Goal: Book appointment/travel/reservation

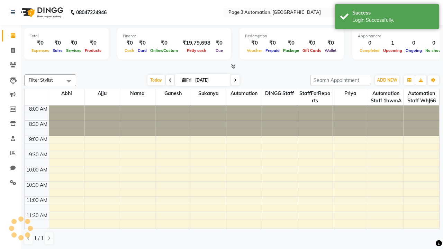
select select "en"
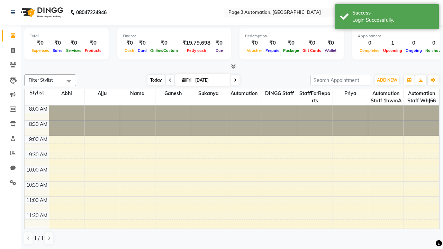
click at [153, 80] on span "Today" at bounding box center [155, 80] width 17 height 11
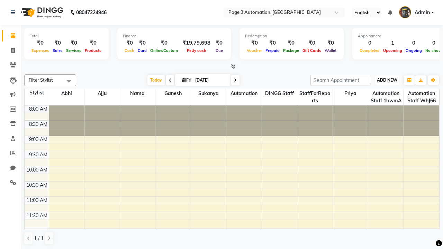
click at [387, 80] on span "ADD NEW" at bounding box center [387, 80] width 20 height 5
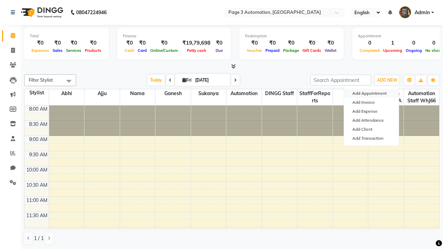
click at [371, 93] on button "Add Appointment" at bounding box center [371, 93] width 55 height 9
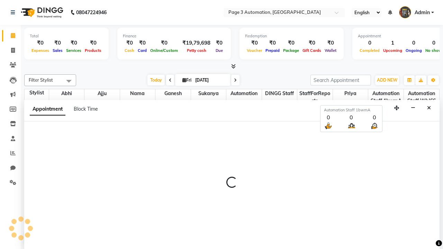
scroll to position [0, 0]
select select "tentative"
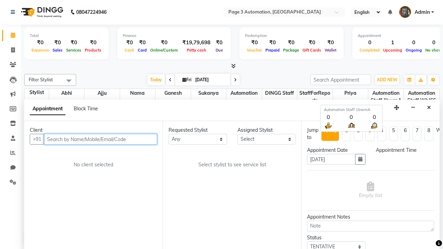
type input "8192346578"
select select "540"
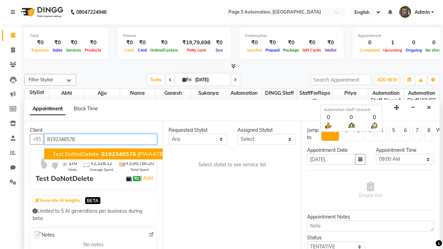
click at [101, 154] on span "8192346578" at bounding box center [118, 154] width 35 height 7
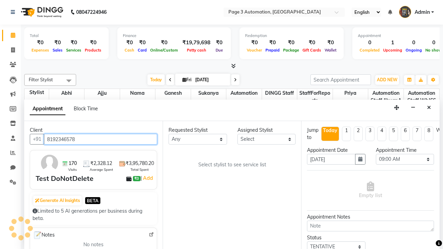
scroll to position [0, 0]
select select "711"
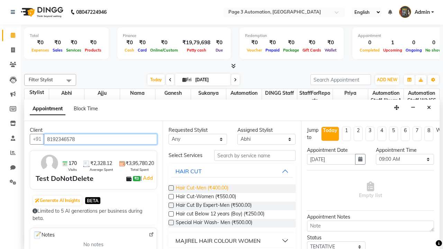
type input "8192346578"
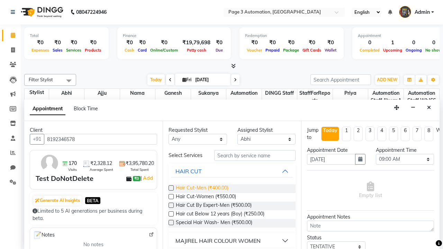
click at [202, 189] on span "Hair Cut-Men (₹400.00)" at bounding box center [202, 188] width 53 height 9
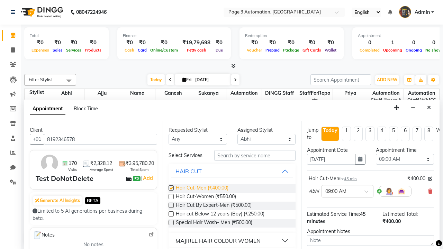
checkbox input "false"
click at [206, 197] on span "Hair Cut-Women (₹550.00)" at bounding box center [206, 197] width 60 height 9
checkbox input "true"
select select "645"
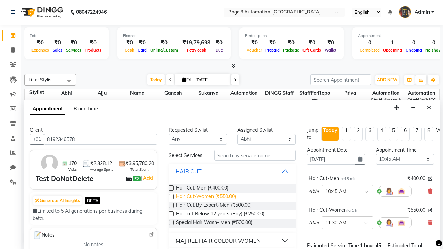
checkbox input "false"
type textarea "This Appointment is created by Automation Test"
checkbox input "false"
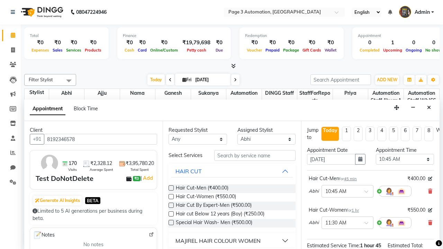
scroll to position [87, 0]
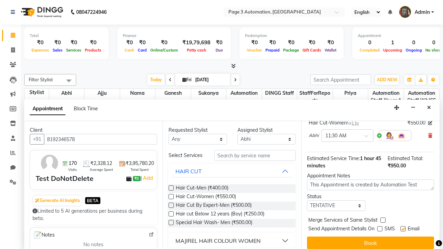
click at [403, 229] on label at bounding box center [402, 228] width 5 height 5
click at [403, 229] on input "checkbox" at bounding box center [402, 229] width 4 height 4
checkbox input "false"
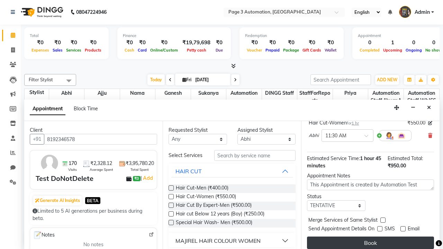
click at [370, 243] on button "Book" at bounding box center [370, 243] width 127 height 12
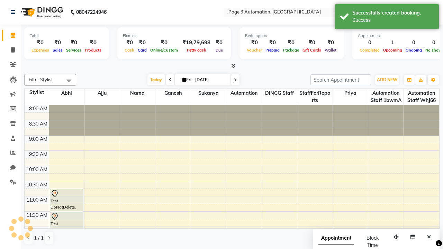
scroll to position [0, 0]
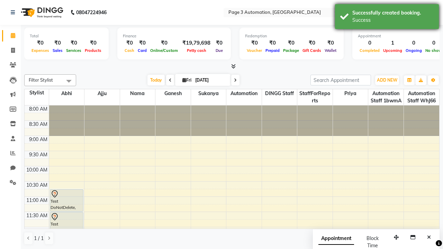
click at [387, 18] on div "Success" at bounding box center [392, 20] width 81 height 7
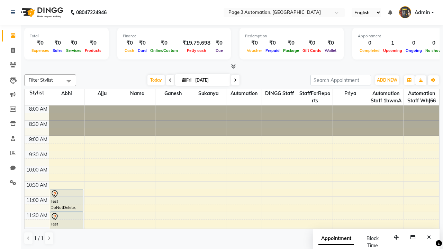
click at [69, 81] on span at bounding box center [69, 80] width 14 height 13
click at [0, 0] on div "Select All" at bounding box center [0, 0] width 0 height 0
checkbox input "true"
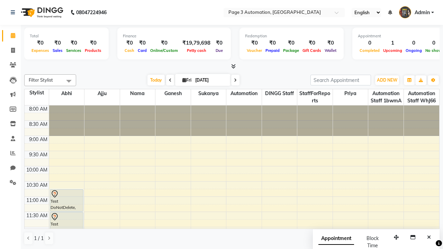
checkbox input "true"
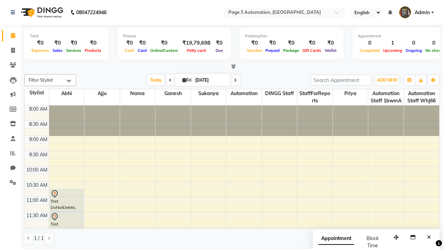
checkbox input "true"
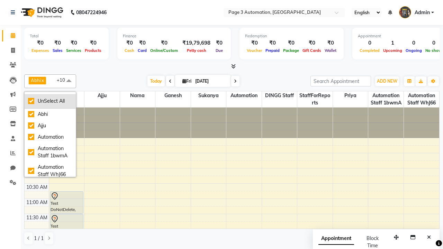
click at [50, 101] on div "UnSelect All" at bounding box center [50, 101] width 44 height 7
checkbox input "false"
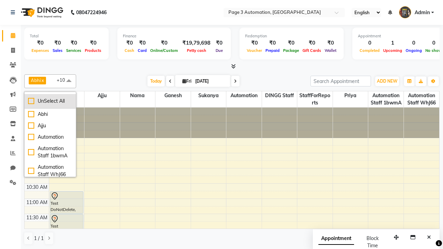
checkbox input "false"
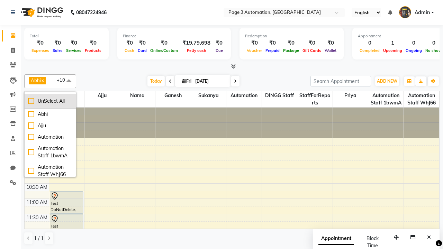
checkbox input "false"
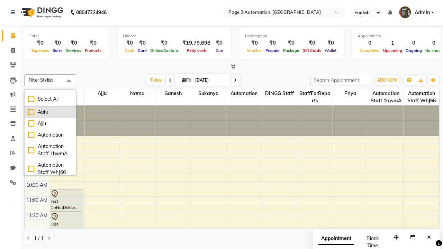
click at [50, 112] on div "Abhi" at bounding box center [50, 112] width 44 height 7
checkbox input "true"
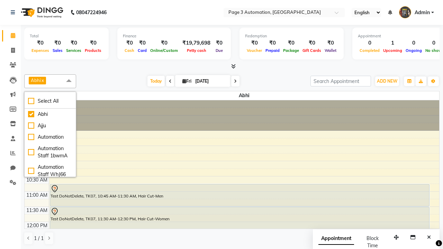
click at [69, 81] on span at bounding box center [69, 80] width 14 height 13
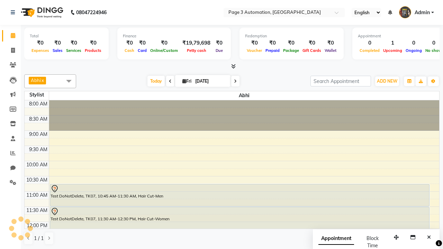
click at [239, 195] on div "Test DoNotDelete, TK07, 10:45 AM-11:30 AM, Hair Cut-Men" at bounding box center [239, 195] width 379 height 22
select select "7"
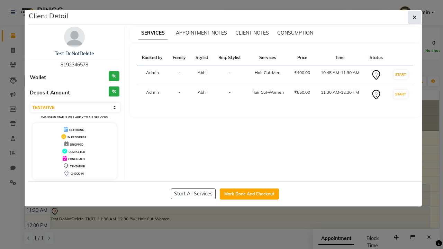
click at [415, 17] on icon "button" at bounding box center [415, 18] width 4 height 6
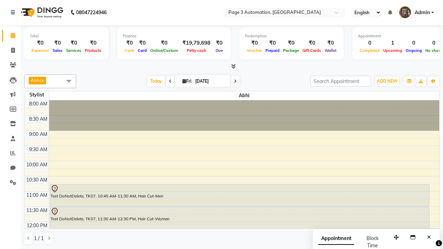
click at [239, 214] on div "Test DoNotDelete, TK07, 11:30 AM-12:30 PM, Hair Cut-Women" at bounding box center [239, 221] width 379 height 29
select select "7"
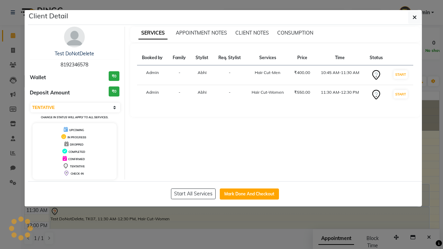
scroll to position [8, 0]
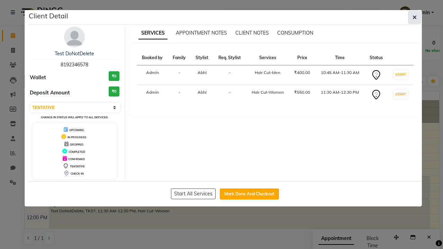
click at [415, 17] on icon "button" at bounding box center [415, 18] width 4 height 6
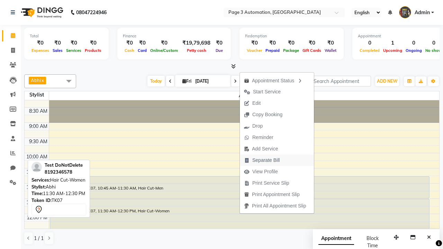
click at [278, 160] on span "Separate Bill" at bounding box center [265, 160] width 27 height 7
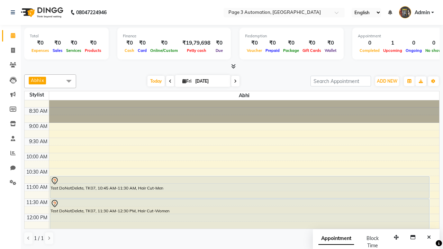
click at [69, 81] on span at bounding box center [69, 80] width 14 height 13
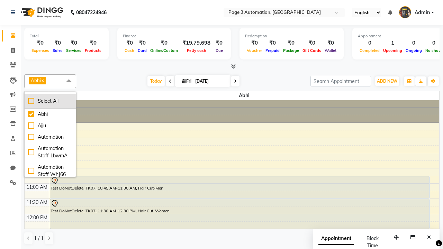
click at [50, 101] on div "Select All" at bounding box center [50, 101] width 44 height 7
checkbox input "true"
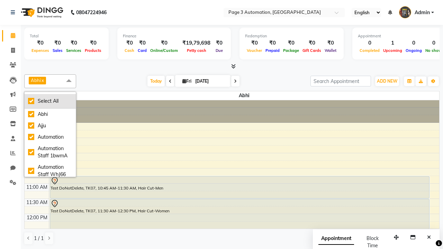
checkbox input "true"
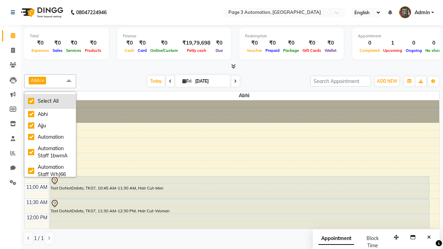
checkbox input "true"
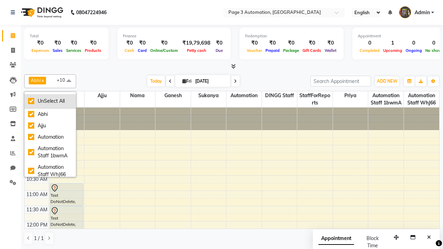
click at [50, 101] on div "UnSelect All" at bounding box center [50, 101] width 44 height 7
checkbox input "false"
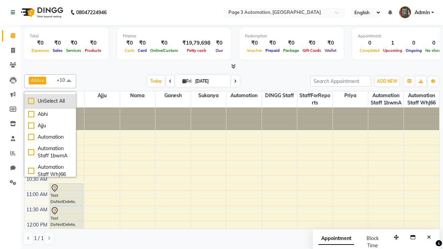
checkbox input "false"
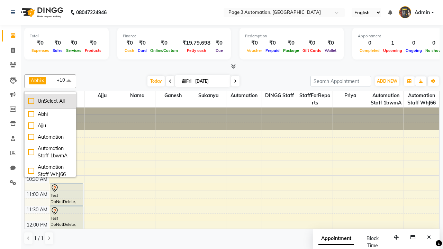
checkbox input "false"
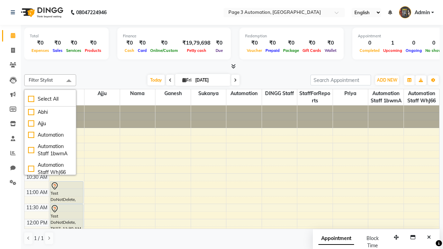
click at [69, 81] on span at bounding box center [69, 80] width 14 height 13
click at [416, 12] on span "Admin" at bounding box center [422, 12] width 15 height 7
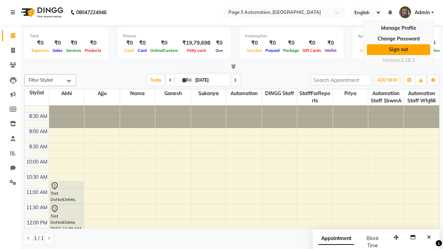
click at [398, 49] on link "Sign out" at bounding box center [398, 49] width 63 height 11
